Goal: Register for event/course

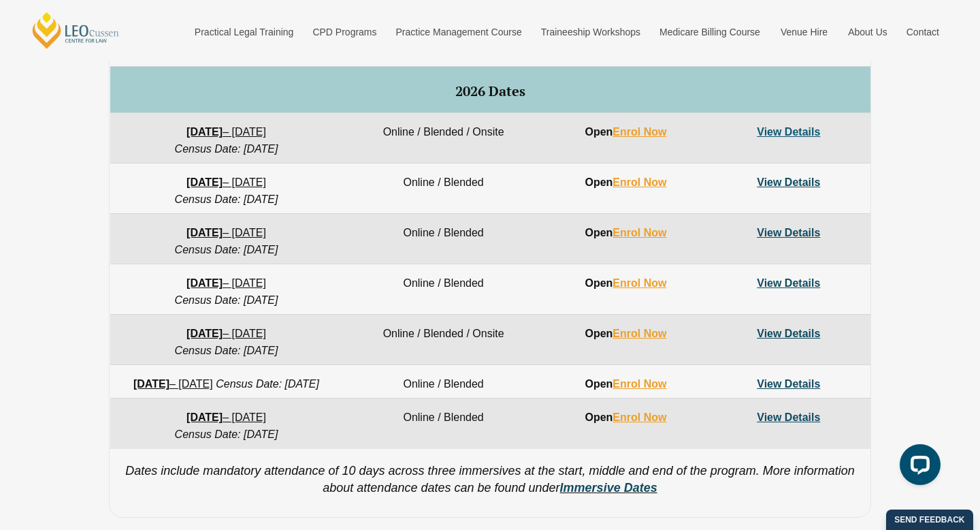
scroll to position [863, 0]
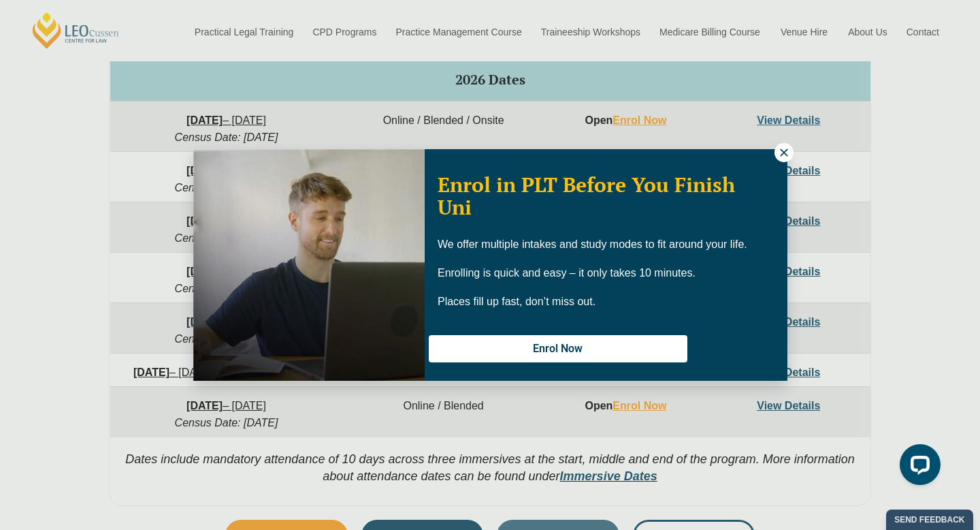
click at [780, 154] on icon at bounding box center [784, 152] width 12 height 12
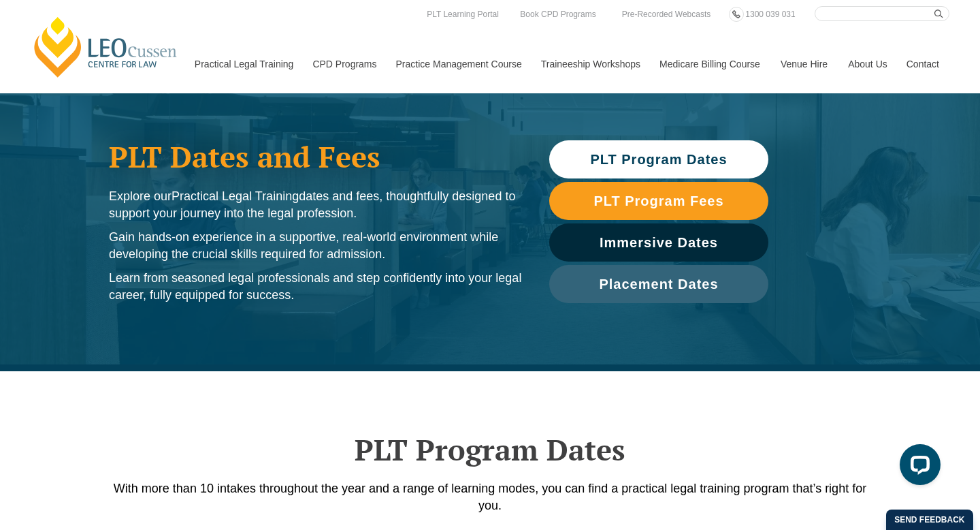
scroll to position [0, 0]
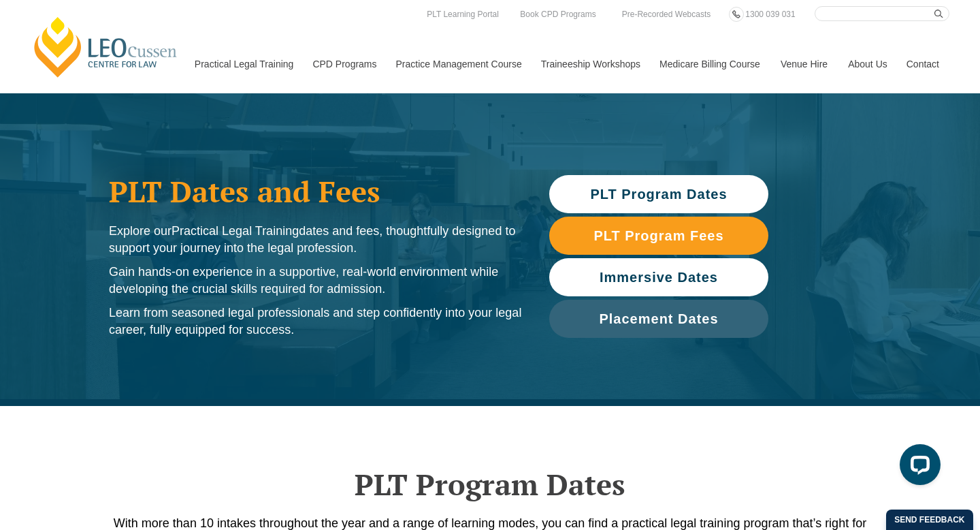
click at [662, 277] on span "Immersive Dates" at bounding box center [659, 277] width 118 height 14
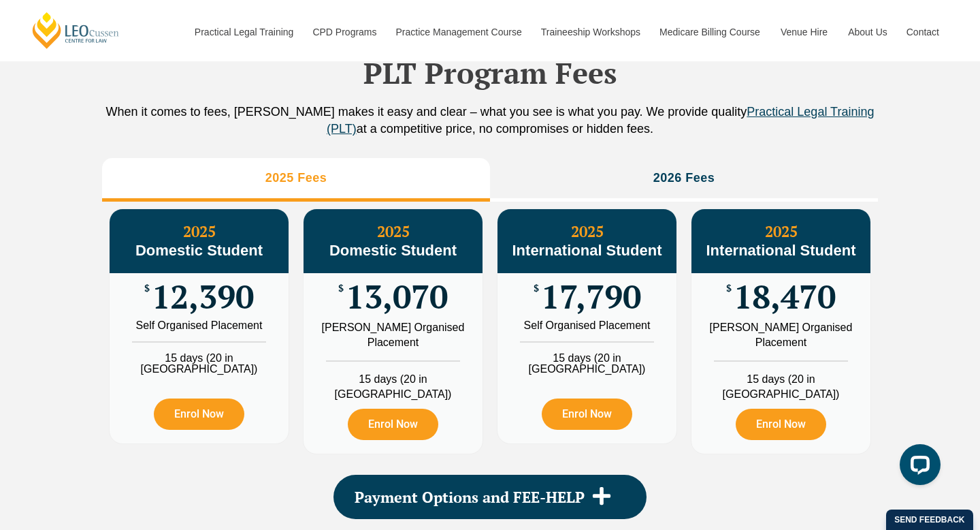
scroll to position [1543, 0]
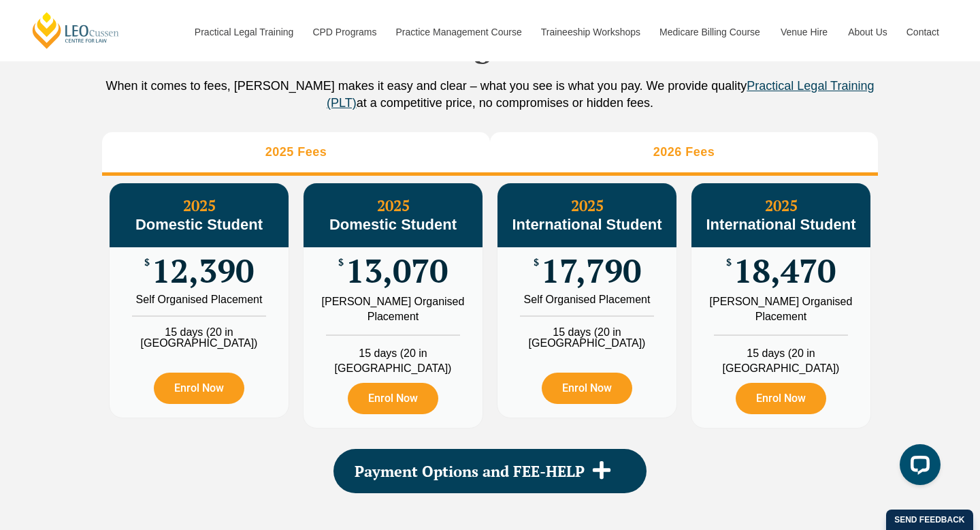
click at [701, 160] on h3 "2026 Fees" at bounding box center [684, 152] width 62 height 16
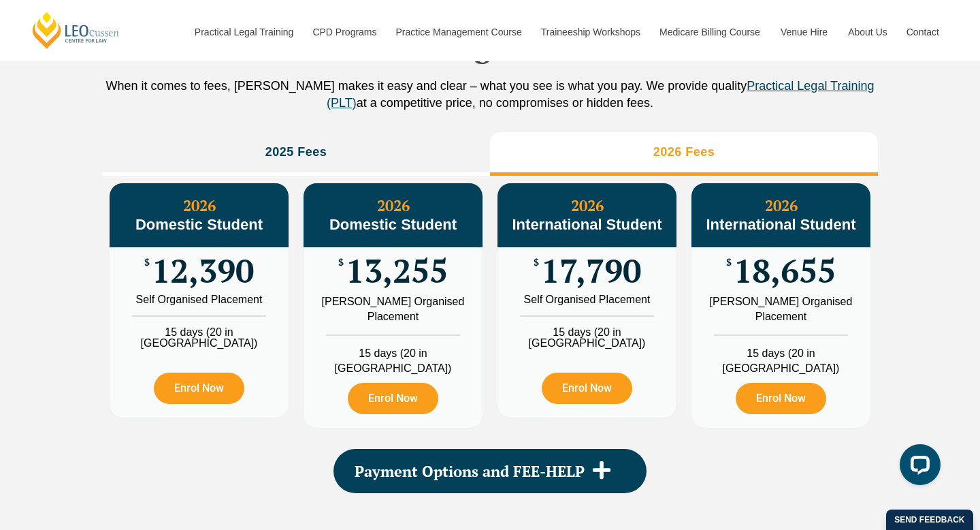
click at [701, 160] on h3 "2026 Fees" at bounding box center [684, 152] width 62 height 16
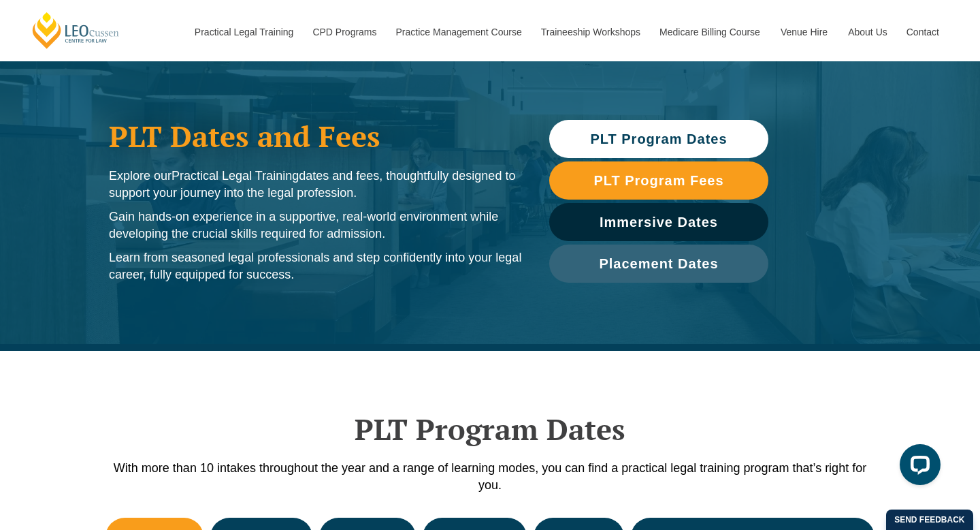
scroll to position [0, 0]
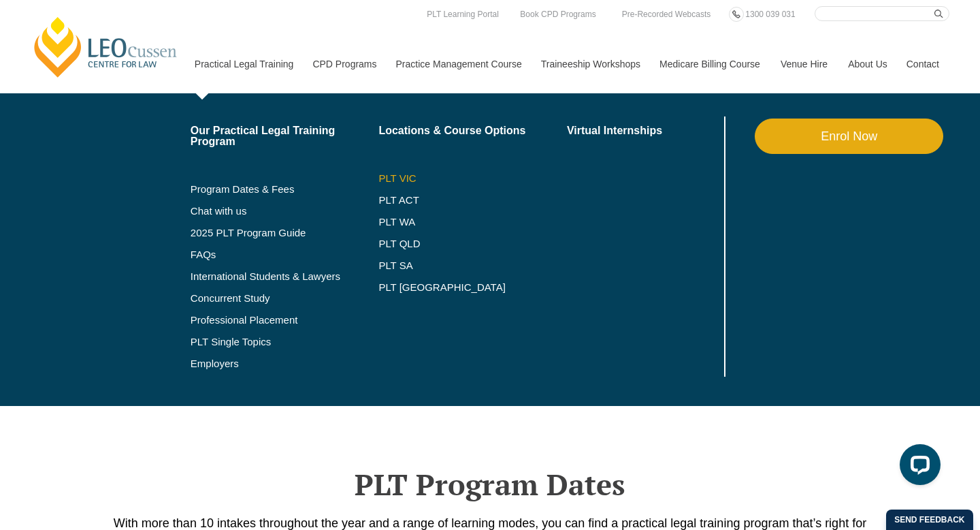
click at [385, 176] on link "PLT VIC" at bounding box center [472, 178] width 189 height 11
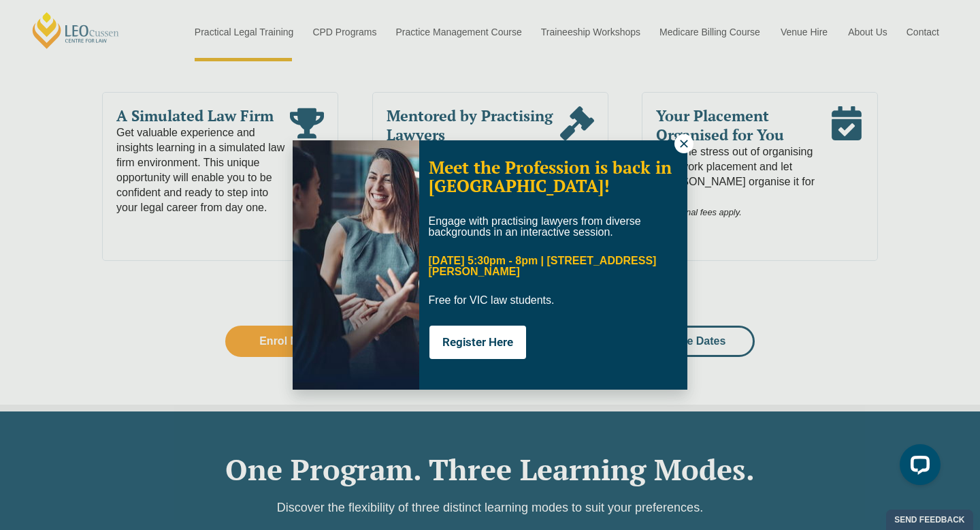
click at [682, 139] on icon at bounding box center [684, 143] width 12 height 12
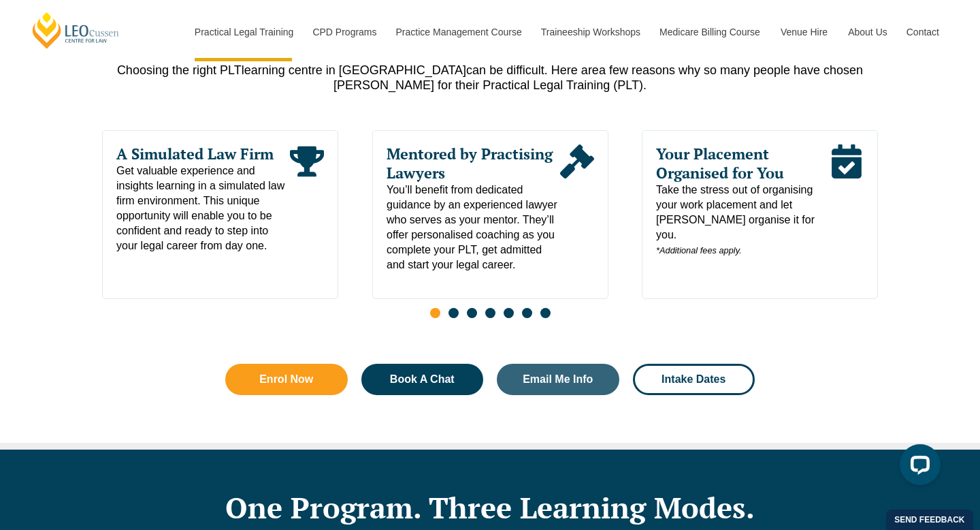
scroll to position [696, 0]
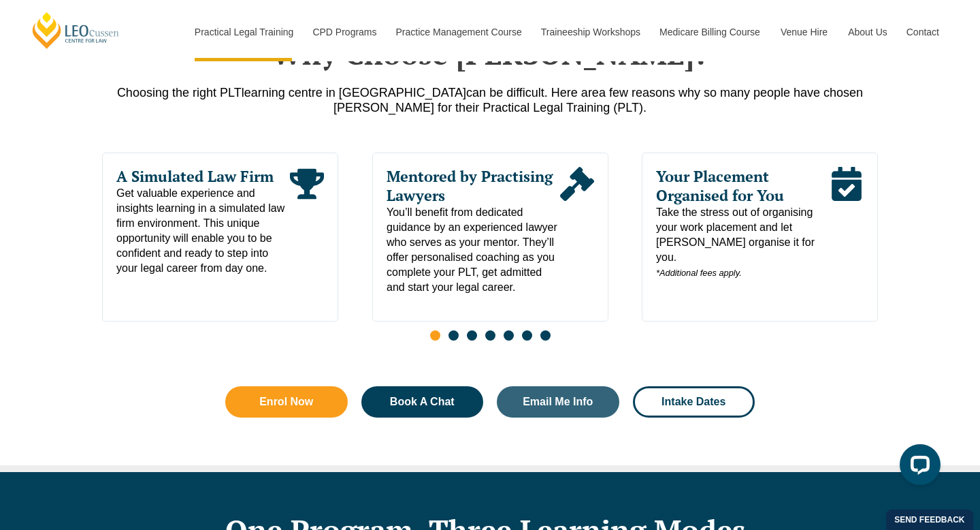
click at [453, 340] on span "Go to slide 2" at bounding box center [454, 335] width 10 height 10
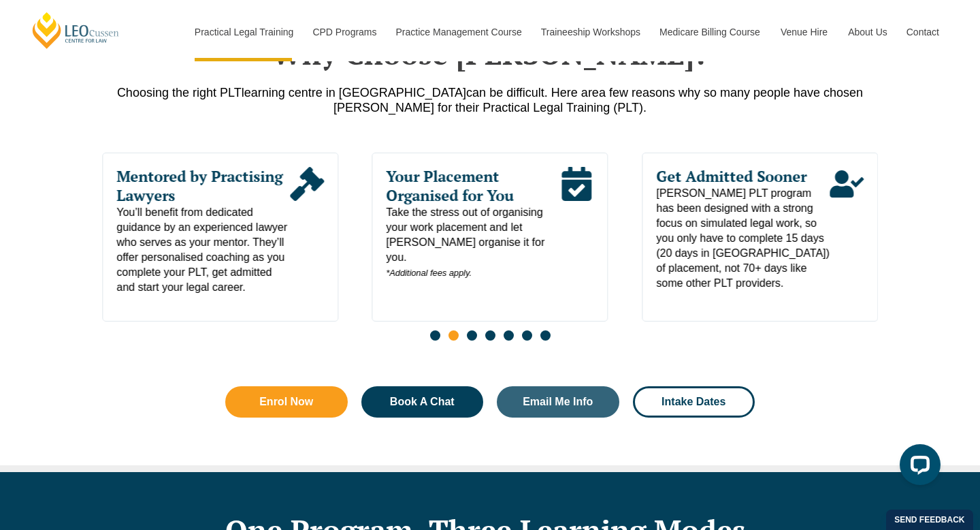
click at [470, 338] on span "Go to slide 3" at bounding box center [472, 335] width 10 height 10
